Goal: Task Accomplishment & Management: Complete application form

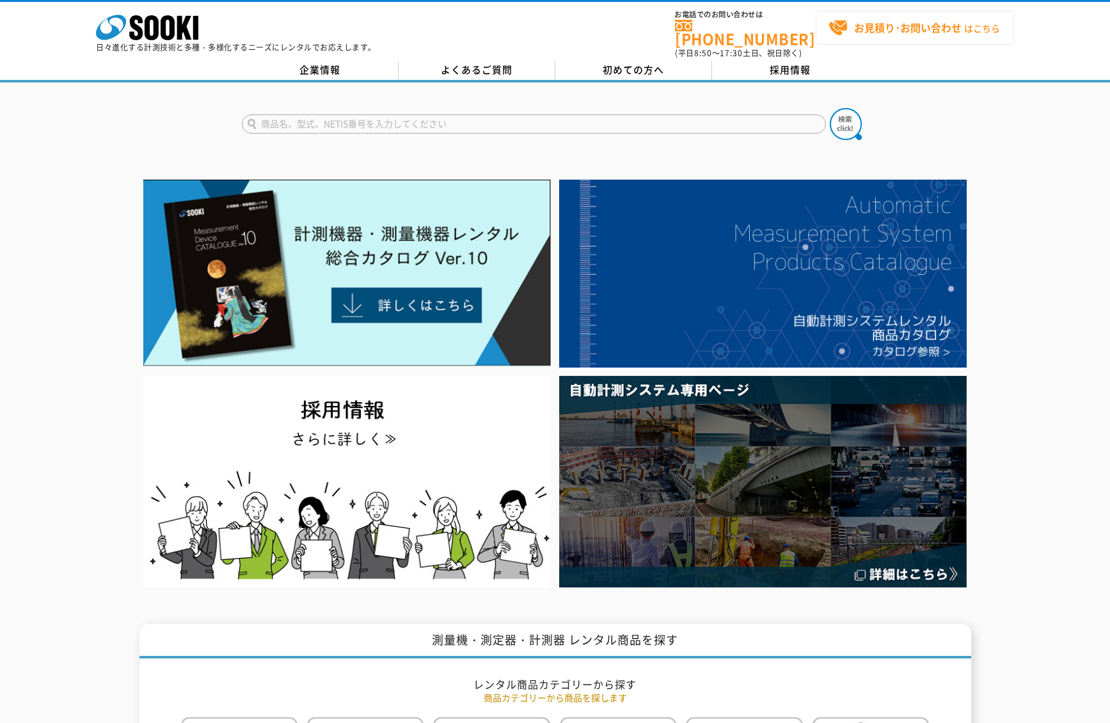
click at [881, 39] on link "お見積り･お問い合わせ はこちら" at bounding box center [914, 28] width 198 height 34
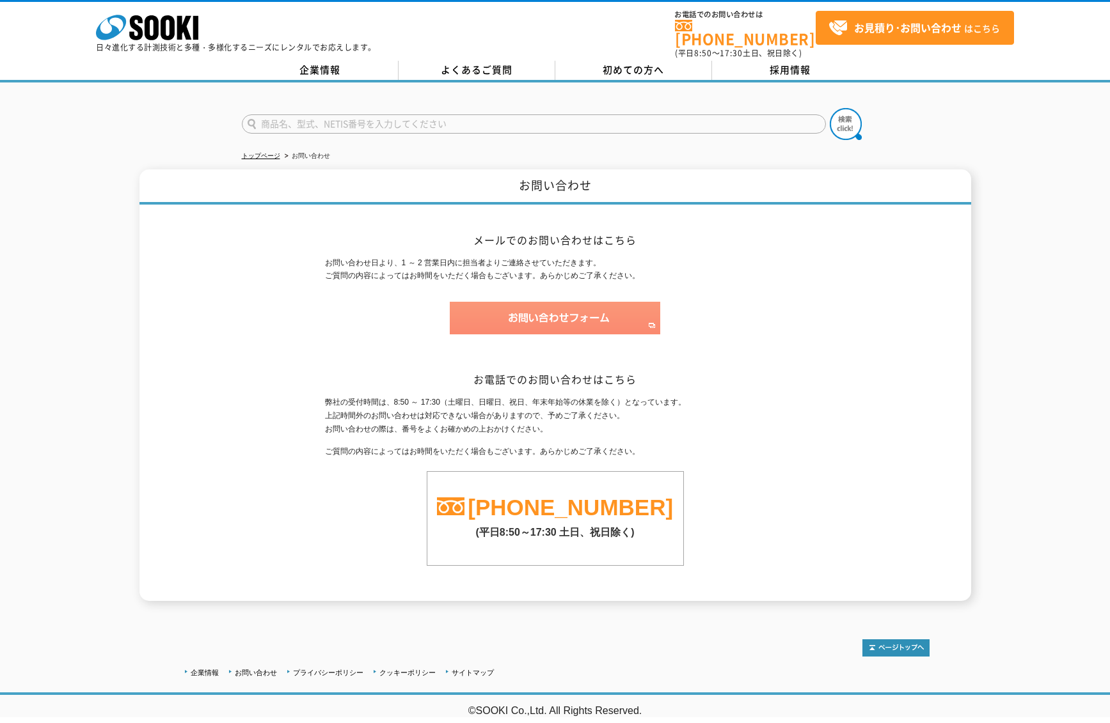
click at [575, 308] on img at bounding box center [555, 318] width 210 height 33
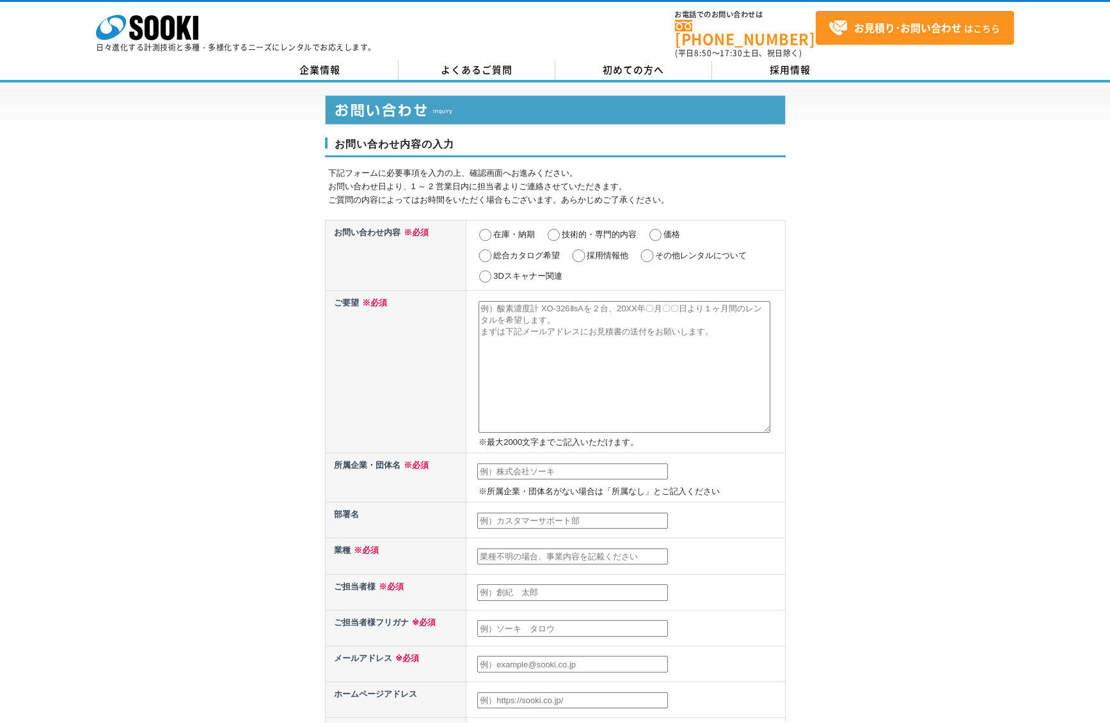
click at [650, 249] on input "その他レンタルについて" at bounding box center [647, 255] width 16 height 13
radio input "true"
click at [590, 334] on textarea at bounding box center [624, 367] width 292 height 132
paste textarea "お世話になります。 貴社はベトナムにて電力ロガーのリース又はレンタルを行っていらっしゃいますでしょうか。 現地で上記のリース又はレンタルを検討しており、ご教示…"
type textarea "お世話になります。 貴社はベトナムにて電力ロガーのリース又はレンタルを行っていらっしゃいますでしょうか。 現地で上記のリース又はレンタルを検討しており、ご教示…"
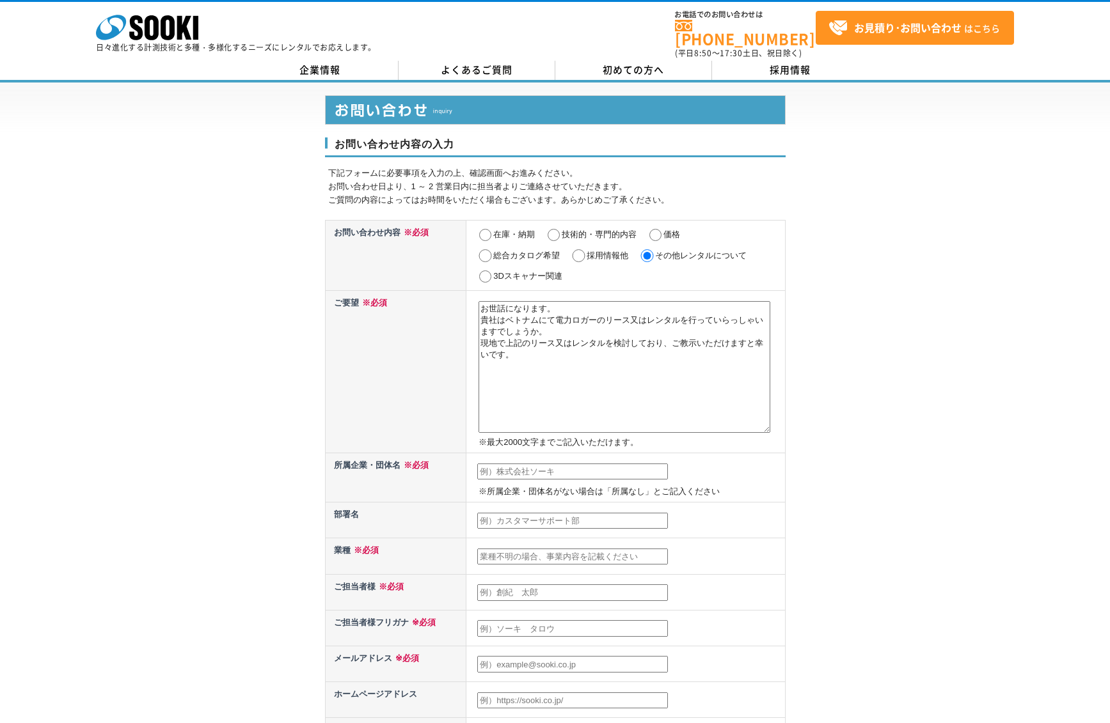
click at [553, 466] on input "text" at bounding box center [572, 472] width 191 height 17
type input "住友商事パワー＆モビリティ株式会社"
type input "ほりぐち　あおい"
type input "[EMAIL_ADDRESS][DOMAIN_NAME]"
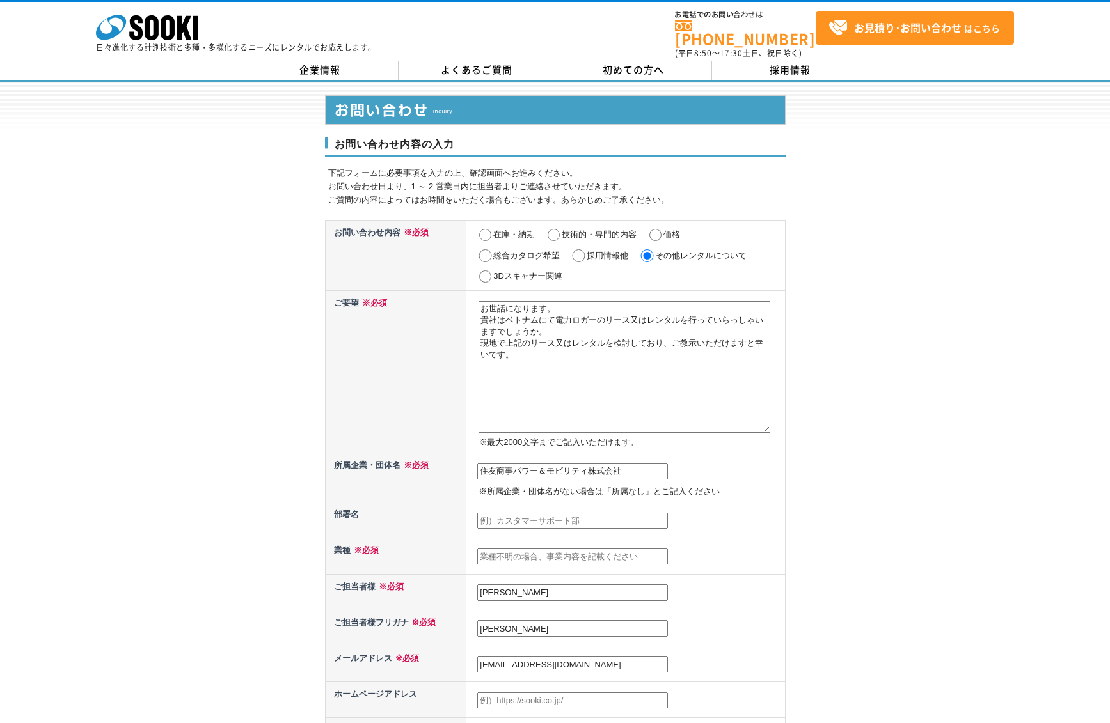
type input "100"
type input "東京都千代田区一ツ橋"
drag, startPoint x: 576, startPoint y: 511, endPoint x: 574, endPoint y: 528, distance: 16.7
click at [574, 528] on td at bounding box center [625, 521] width 318 height 36
click at [572, 556] on input "text" at bounding box center [572, 557] width 191 height 17
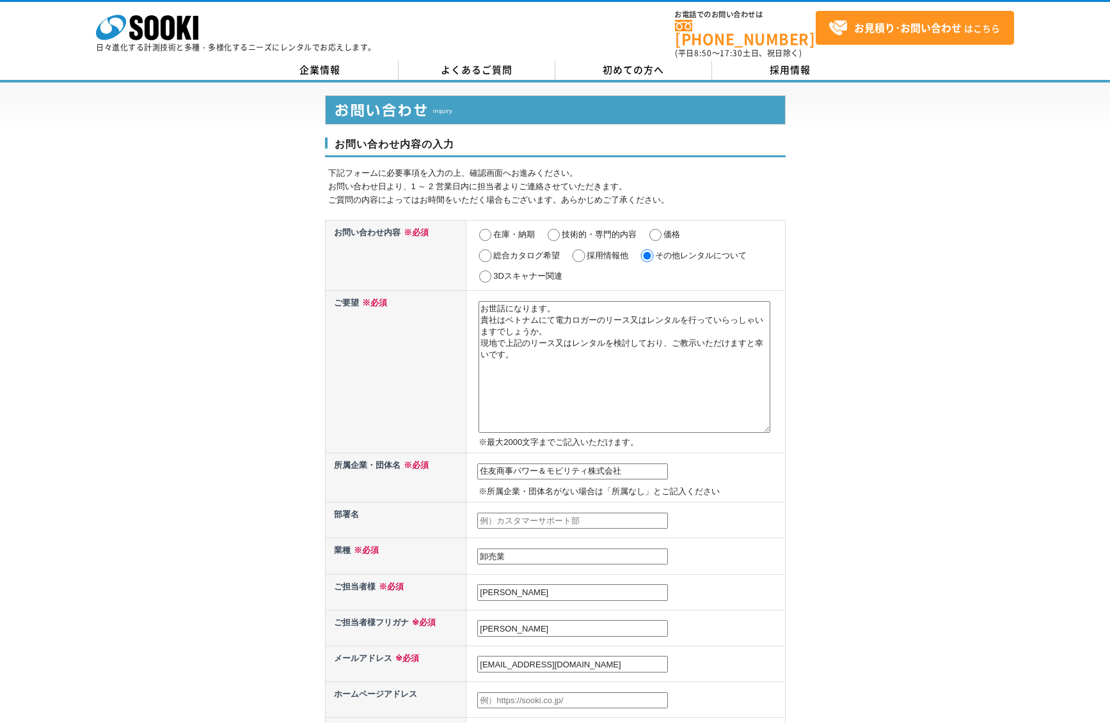
type input "卸売業"
click at [574, 588] on input "ほりぐち　あおい" at bounding box center [572, 593] width 191 height 17
type input "堀口　葵衣"
type input "葵"
type input "ホリグチ　アオイ"
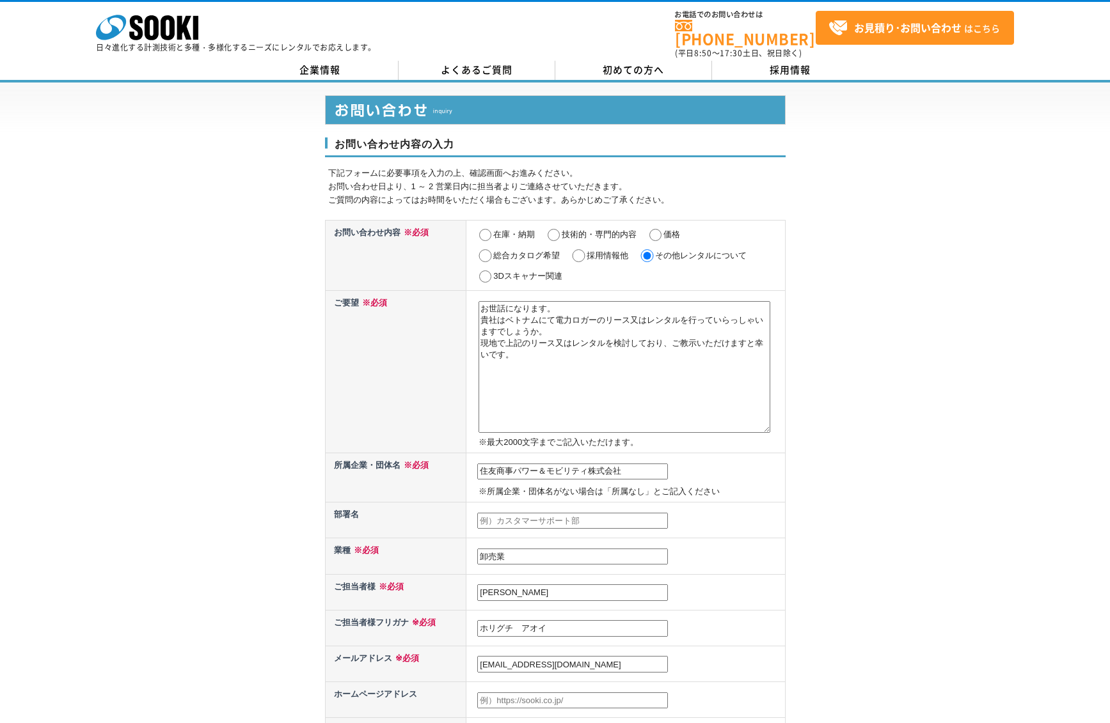
click at [551, 659] on input "aoi.horiguchi@sc-pmco.com" at bounding box center [572, 664] width 191 height 17
click at [558, 695] on input "text" at bounding box center [572, 701] width 191 height 17
type input "aoi.horiguchi@sc-pmco.com"
click at [413, 673] on th "メールアドレス ※必須" at bounding box center [395, 664] width 141 height 36
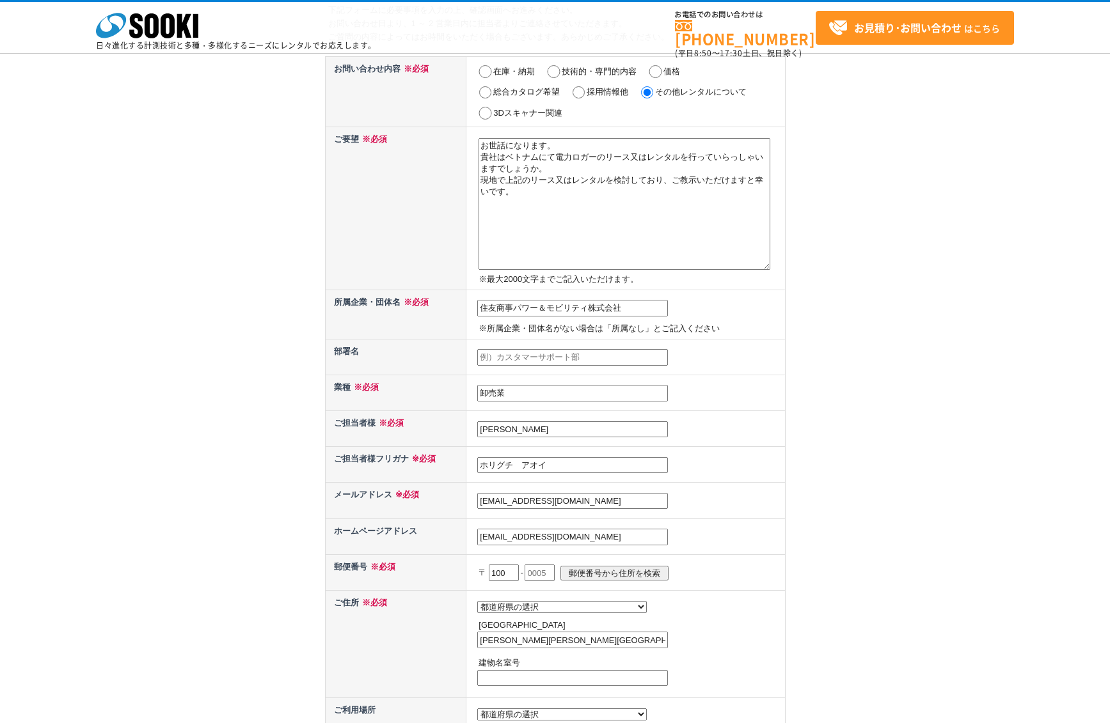
scroll to position [172, 0]
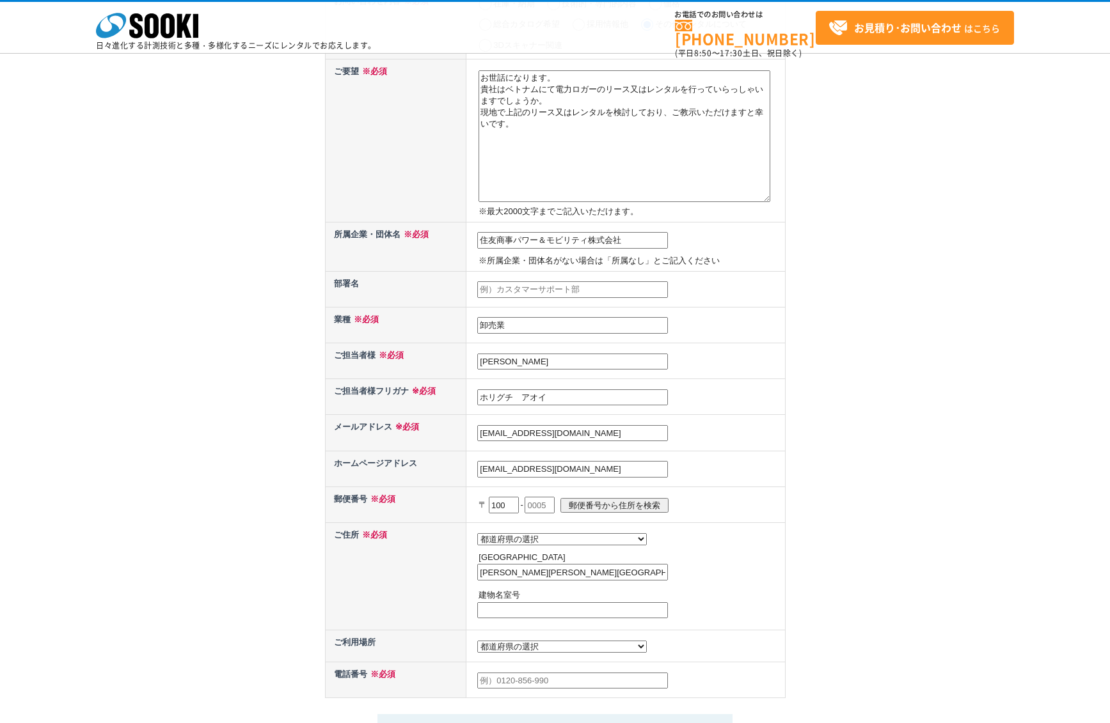
click at [542, 507] on input "text" at bounding box center [539, 505] width 30 height 17
type input "0003"
click at [610, 512] on input "郵便番号から住所を検索" at bounding box center [614, 505] width 108 height 15
select select "13"
click at [554, 576] on input "千代田区一ツ橋" at bounding box center [572, 572] width 191 height 17
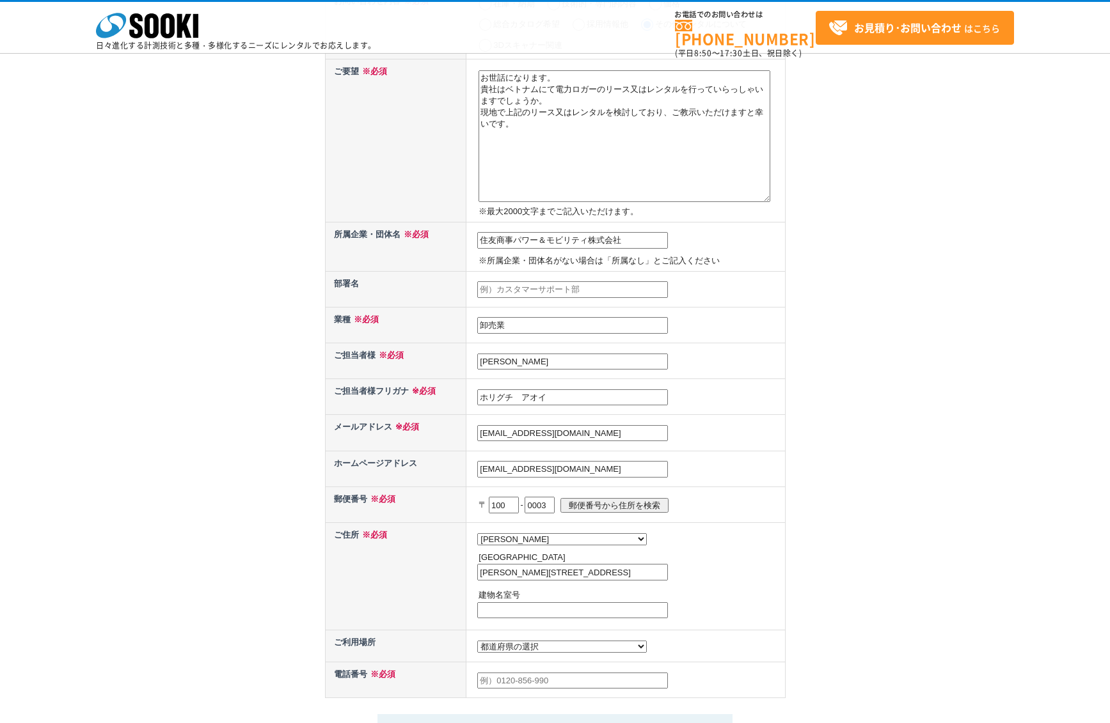
type input "千代田区一ツ橋１－２－２"
click at [457, 608] on th "ご住所 ※必須" at bounding box center [395, 575] width 141 height 107
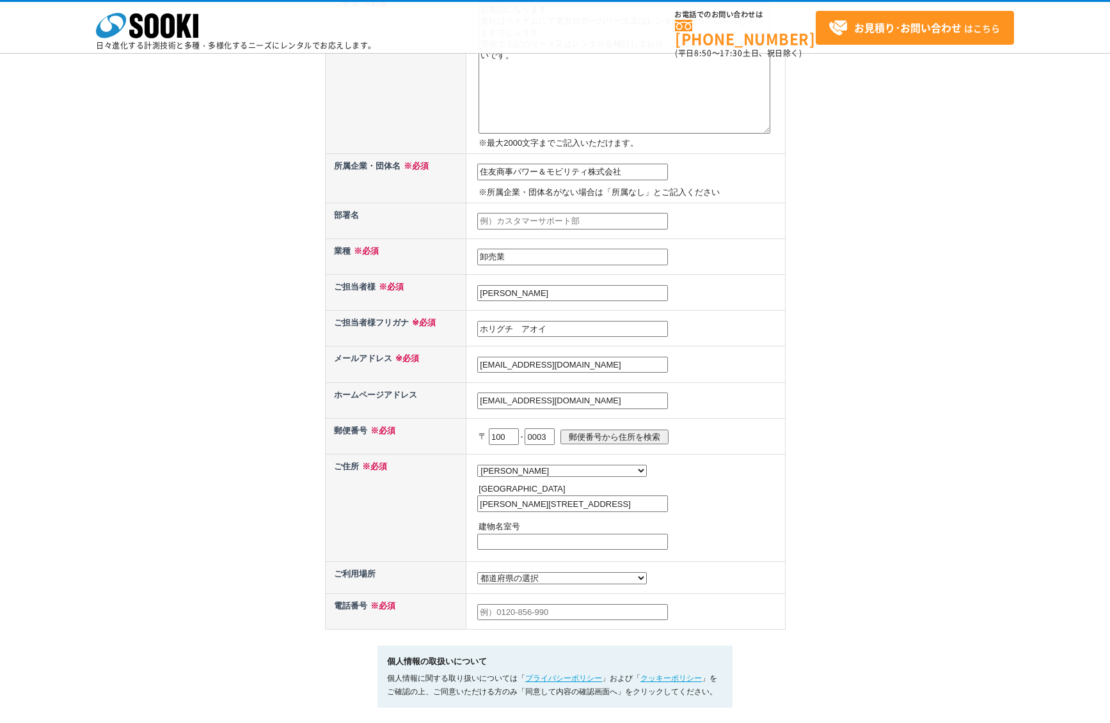
scroll to position [244, 0]
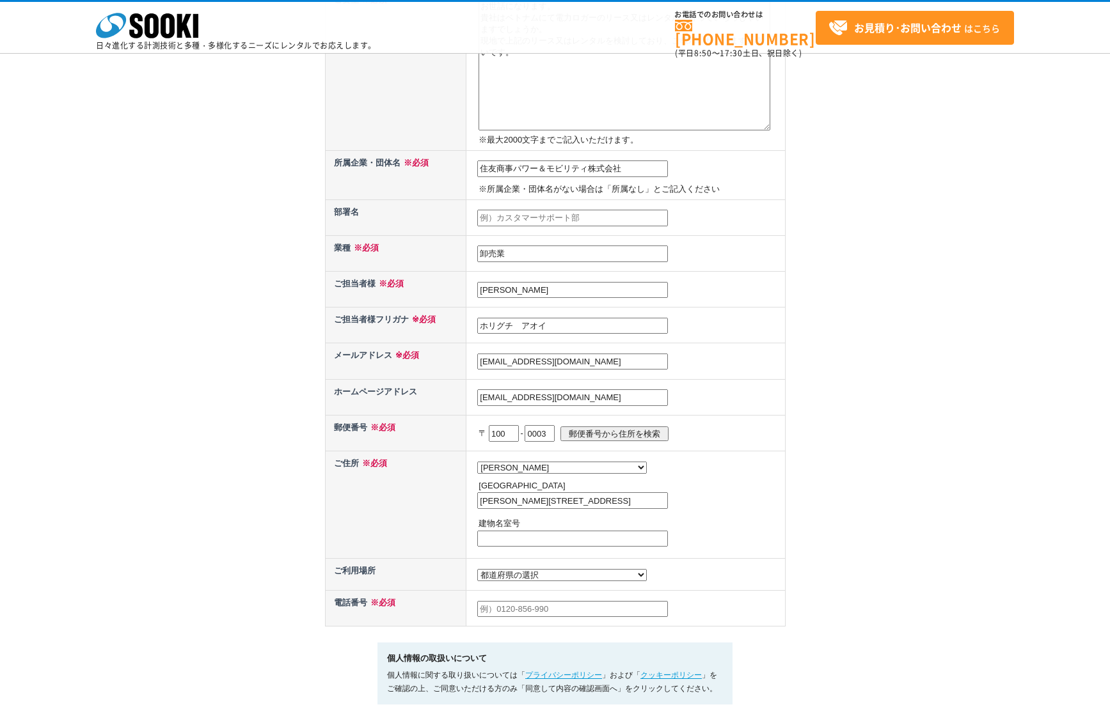
click at [524, 581] on select "都道府県の選択 利用場所未定 北海道 青森県 岩手県 宮城県 秋田県 山形県 福島県 茨城県 栃木県 群馬県 埼玉県 千葉県 東京都 神奈川県 新潟県 富山県…" at bounding box center [561, 575] width 169 height 12
click at [528, 618] on input "text" at bounding box center [572, 609] width 191 height 17
type input "０"
type input "07074168860"
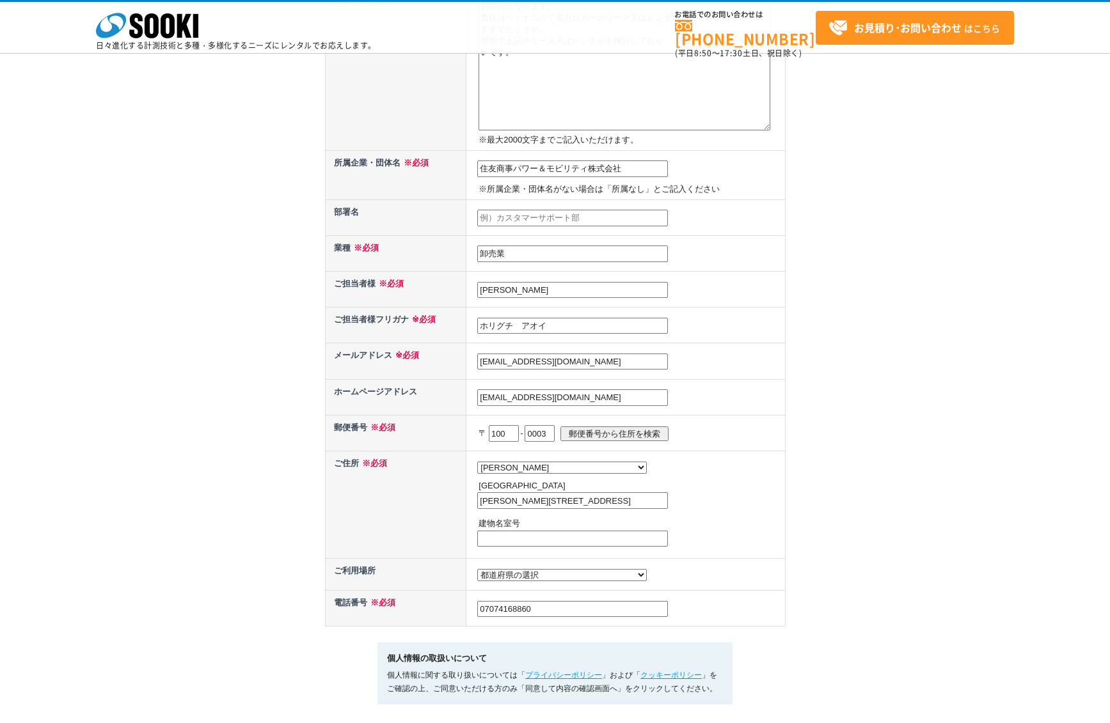
click at [602, 583] on td "都道府県の選択 利用場所未定 北海道 青森県 岩手県 宮城県 秋田県 山形県 福島県 茨城県 栃木県 群馬県 埼玉県 千葉県 東京都 神奈川県 新潟県 富山県…" at bounding box center [625, 575] width 318 height 32
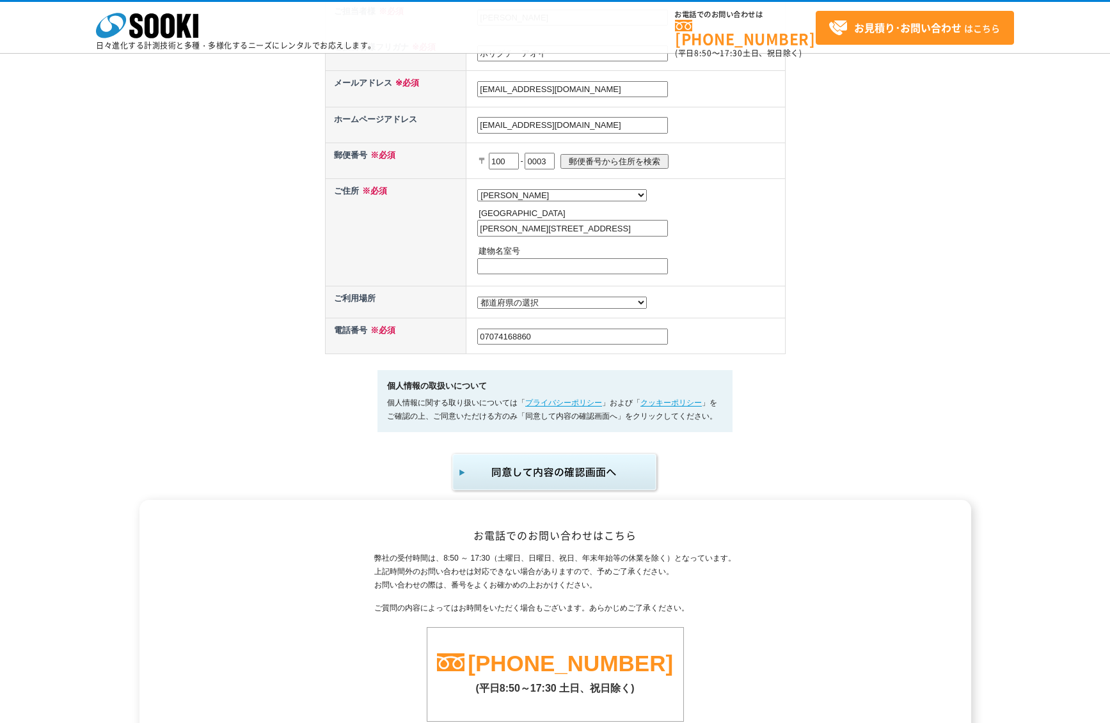
scroll to position [518, 0]
click at [585, 463] on img "submit" at bounding box center [555, 471] width 210 height 42
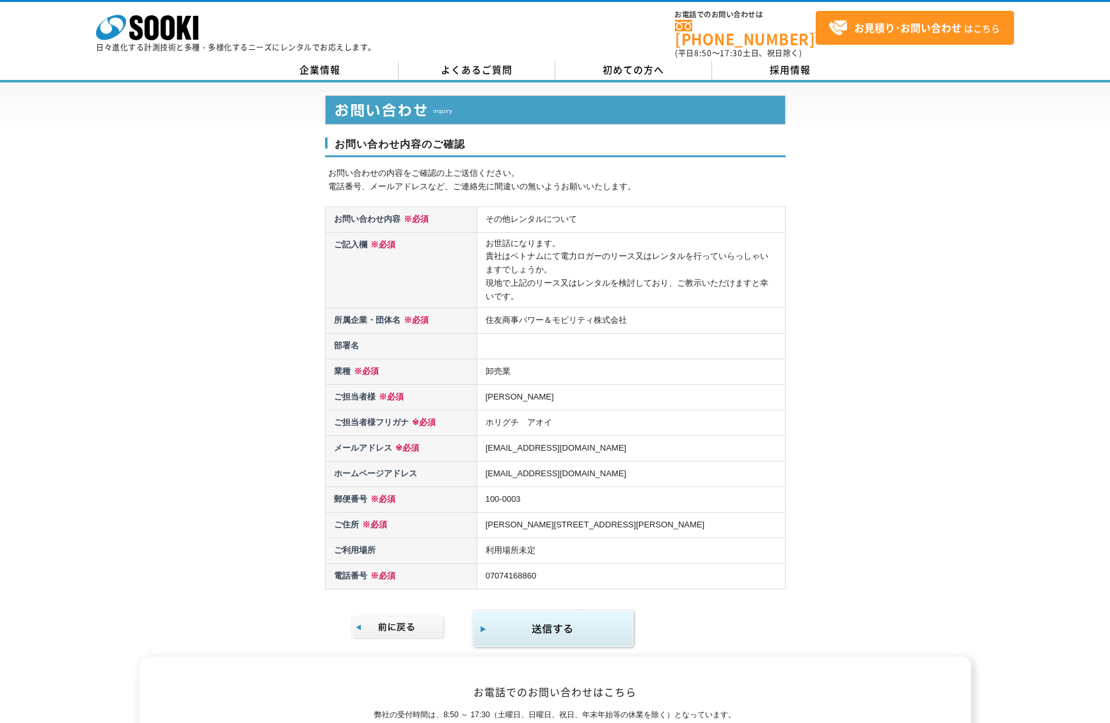
scroll to position [93, 0]
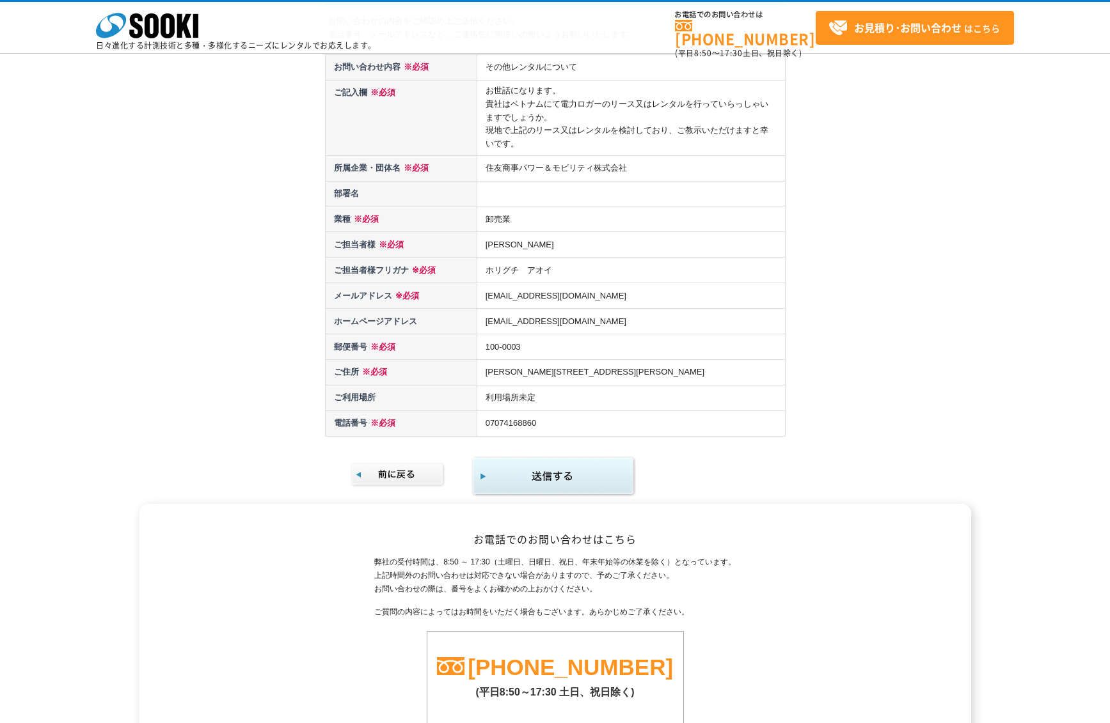
click at [538, 480] on img "submit" at bounding box center [553, 477] width 164 height 42
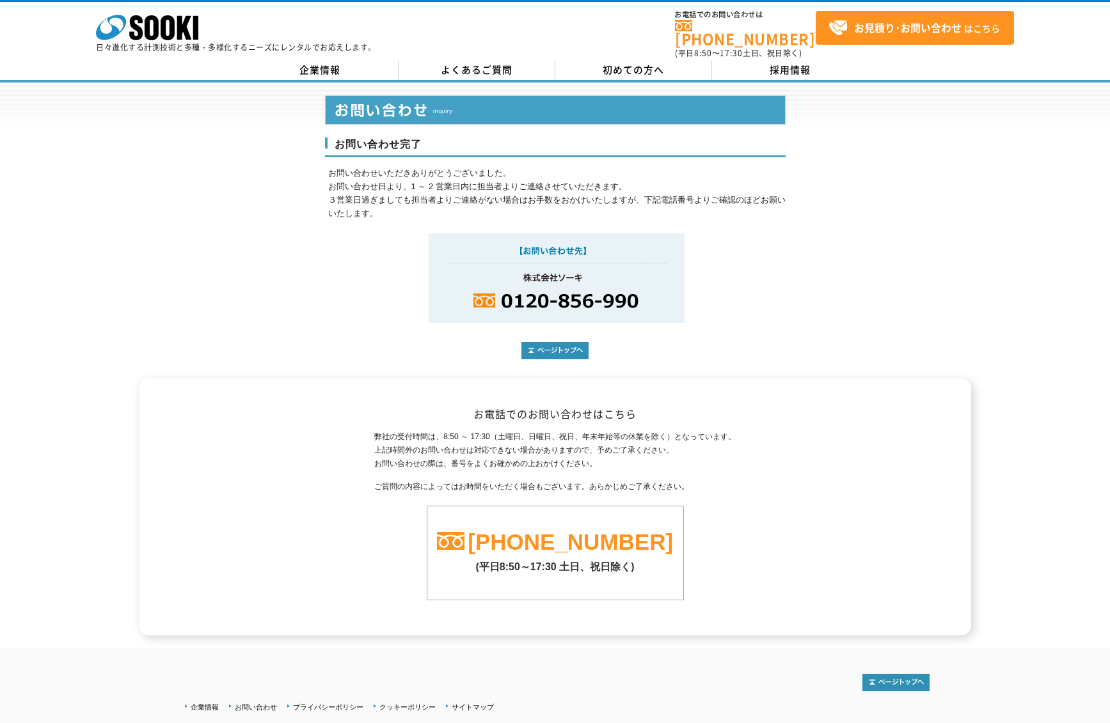
scroll to position [22, 0]
